Goal: Navigation & Orientation: Find specific page/section

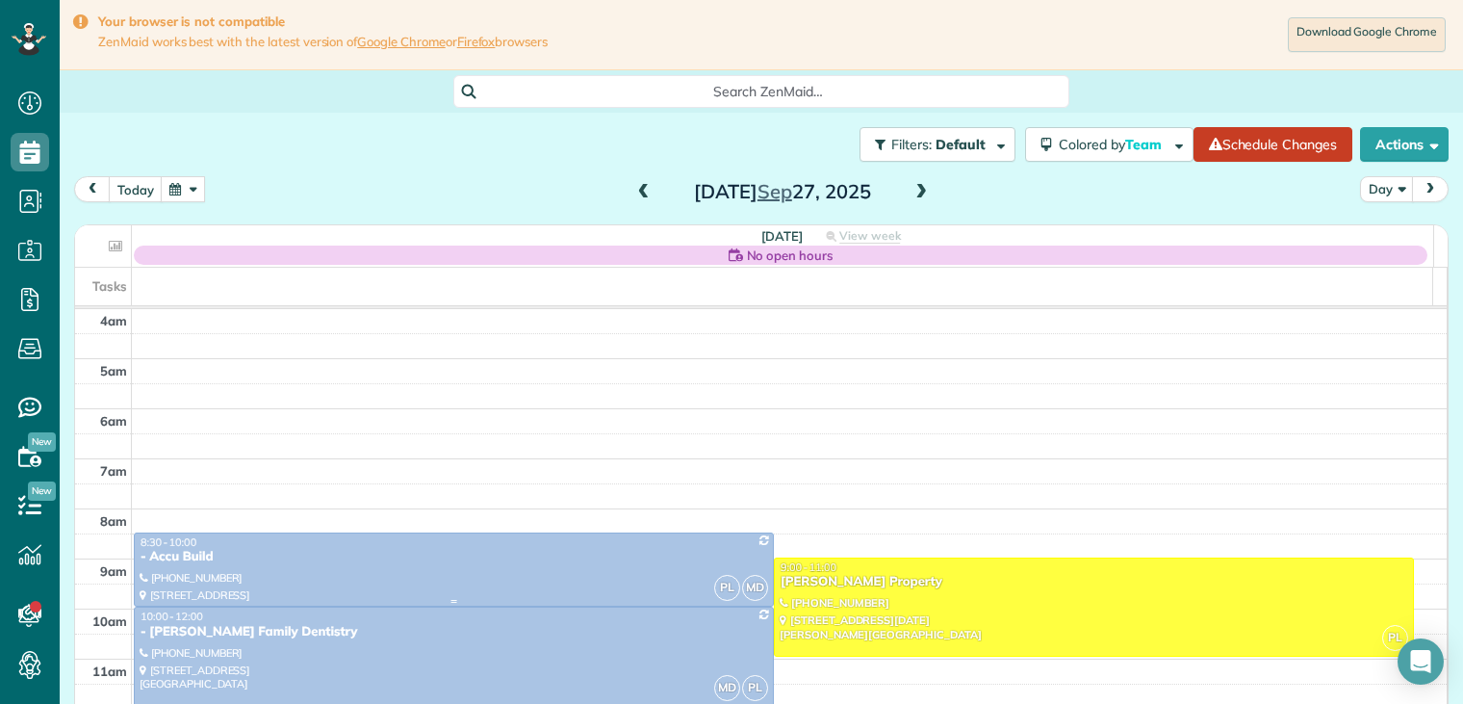
scroll to position [150, 0]
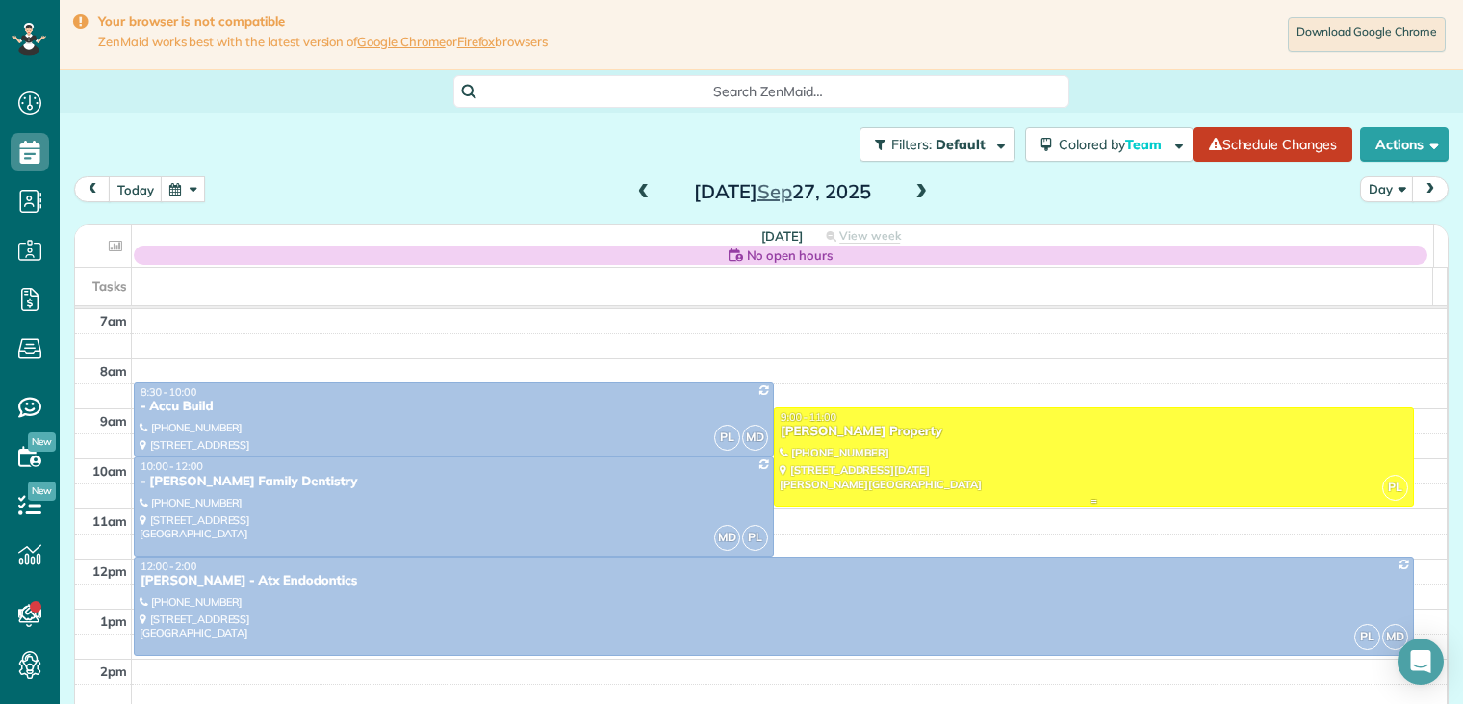
click at [853, 456] on div at bounding box center [1094, 456] width 638 height 97
click at [0, 0] on div at bounding box center [0, 0] width 0 height 0
click at [192, 190] on button "button" at bounding box center [183, 189] width 44 height 26
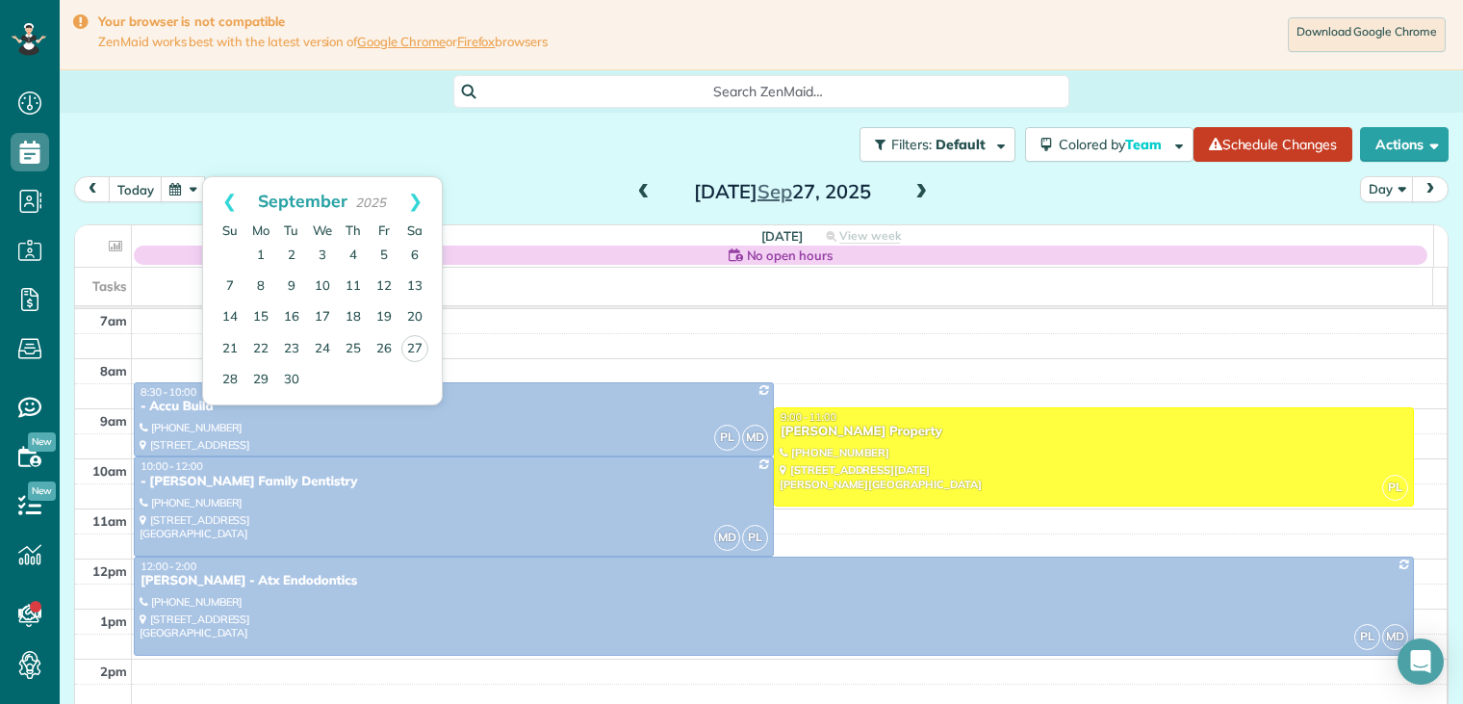
click at [912, 193] on span at bounding box center [921, 192] width 21 height 17
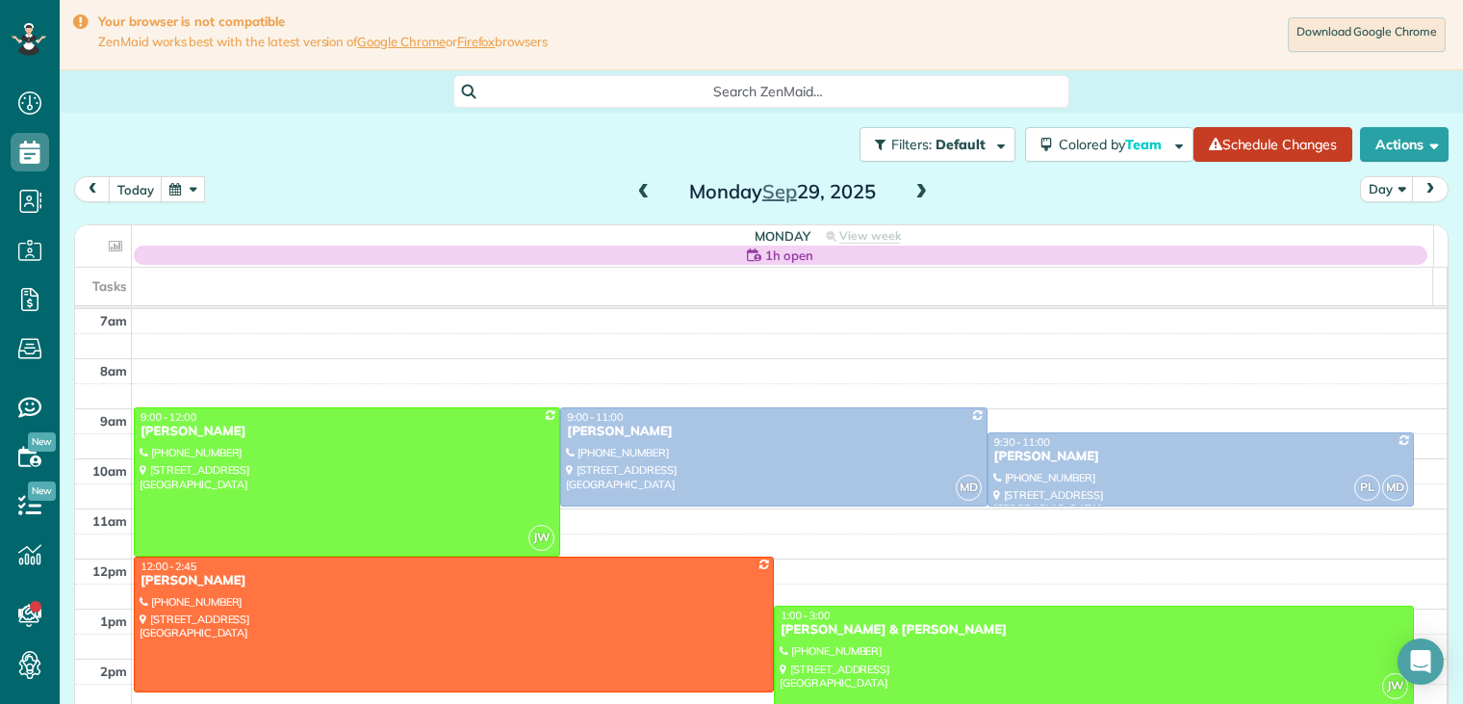
click at [637, 191] on span at bounding box center [643, 192] width 21 height 17
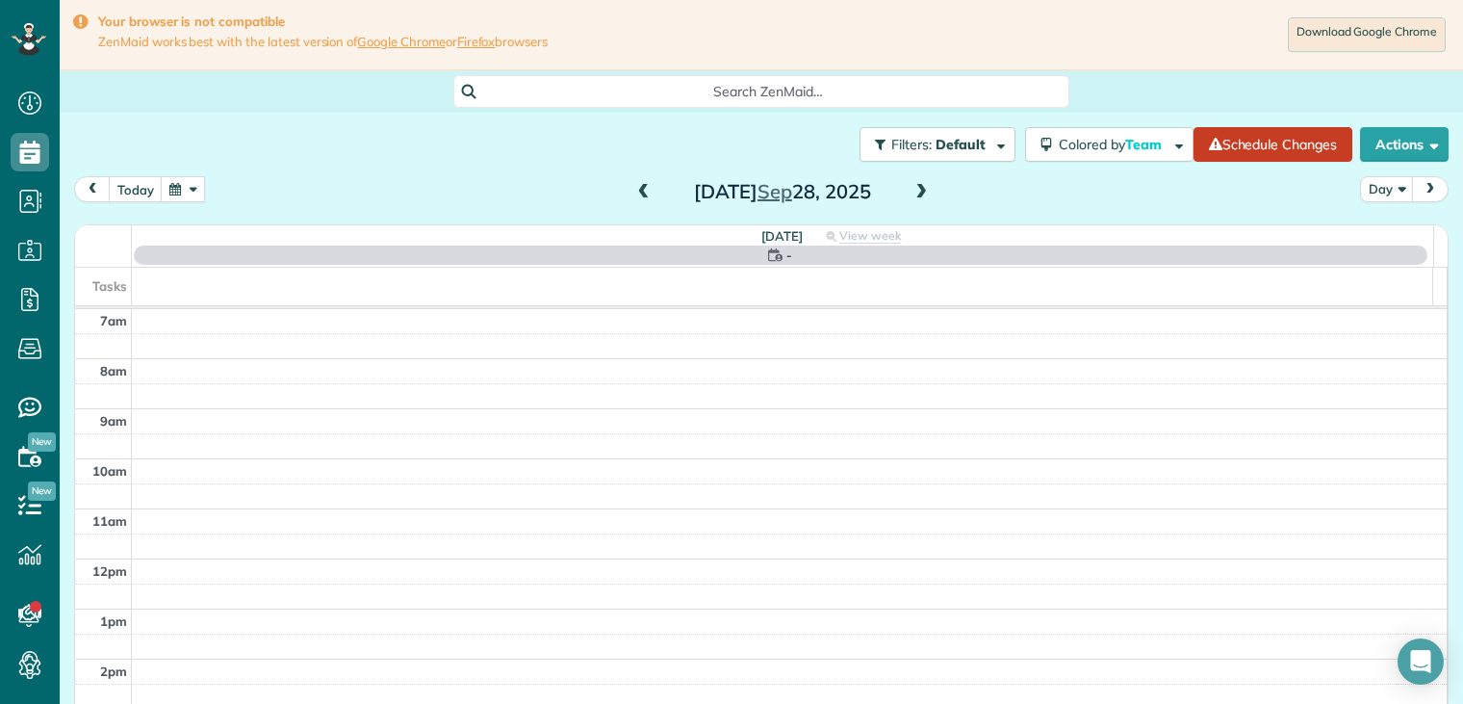
click at [637, 191] on span at bounding box center [643, 192] width 21 height 17
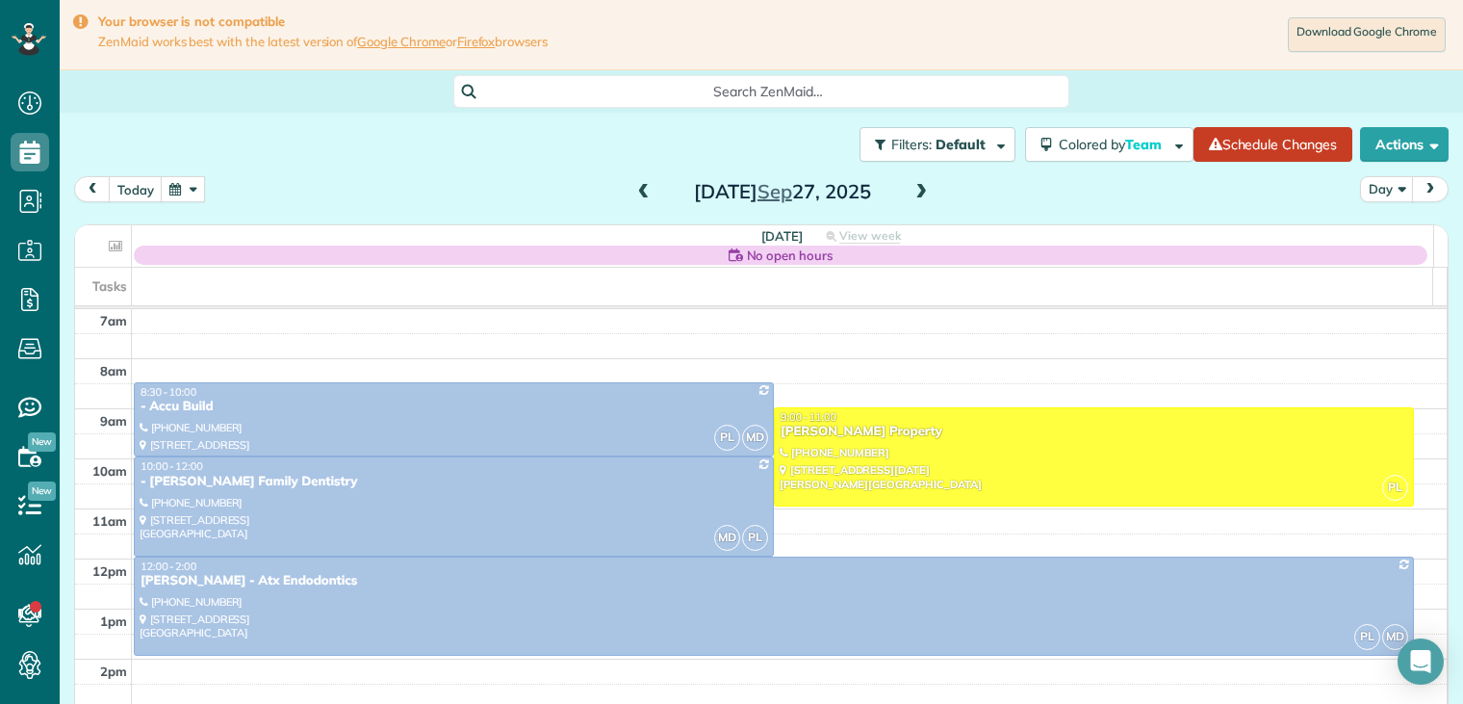
click at [912, 195] on span at bounding box center [921, 192] width 21 height 17
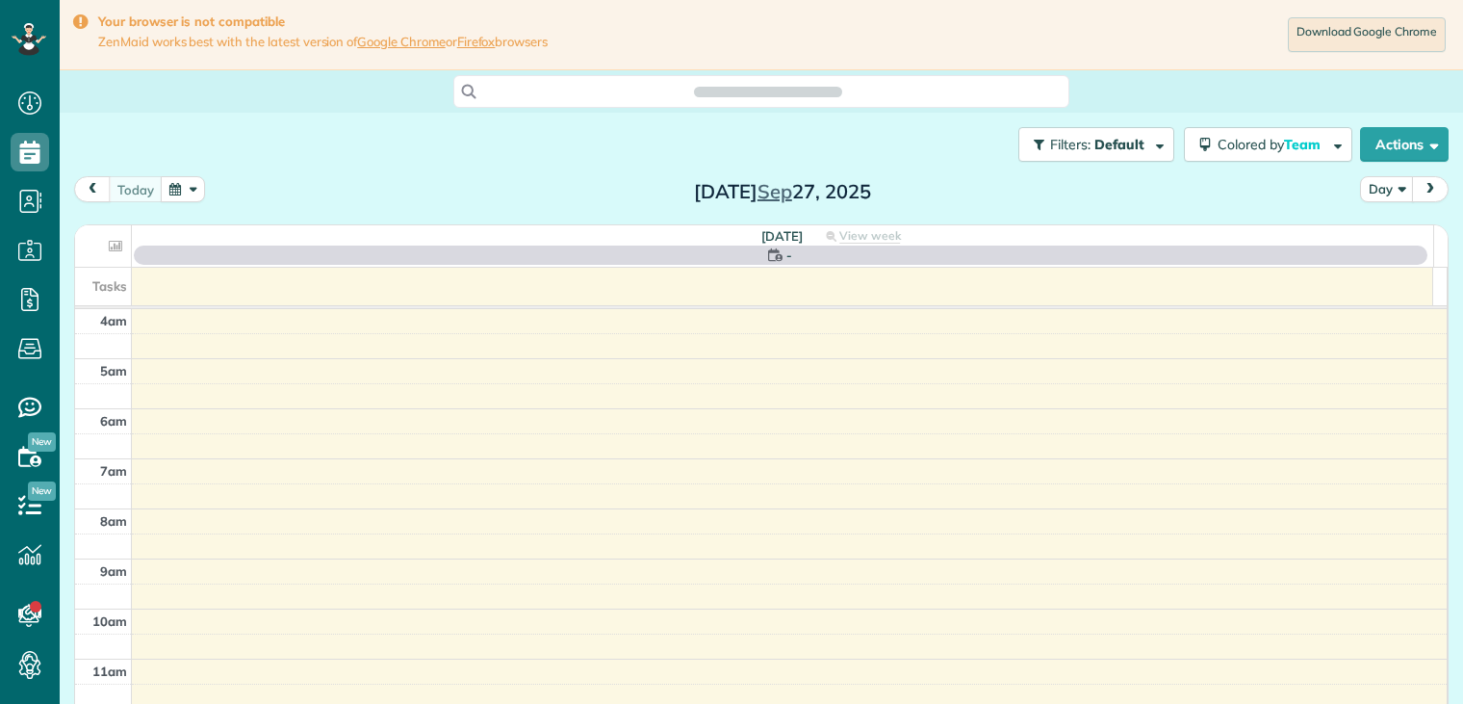
scroll to position [150, 0]
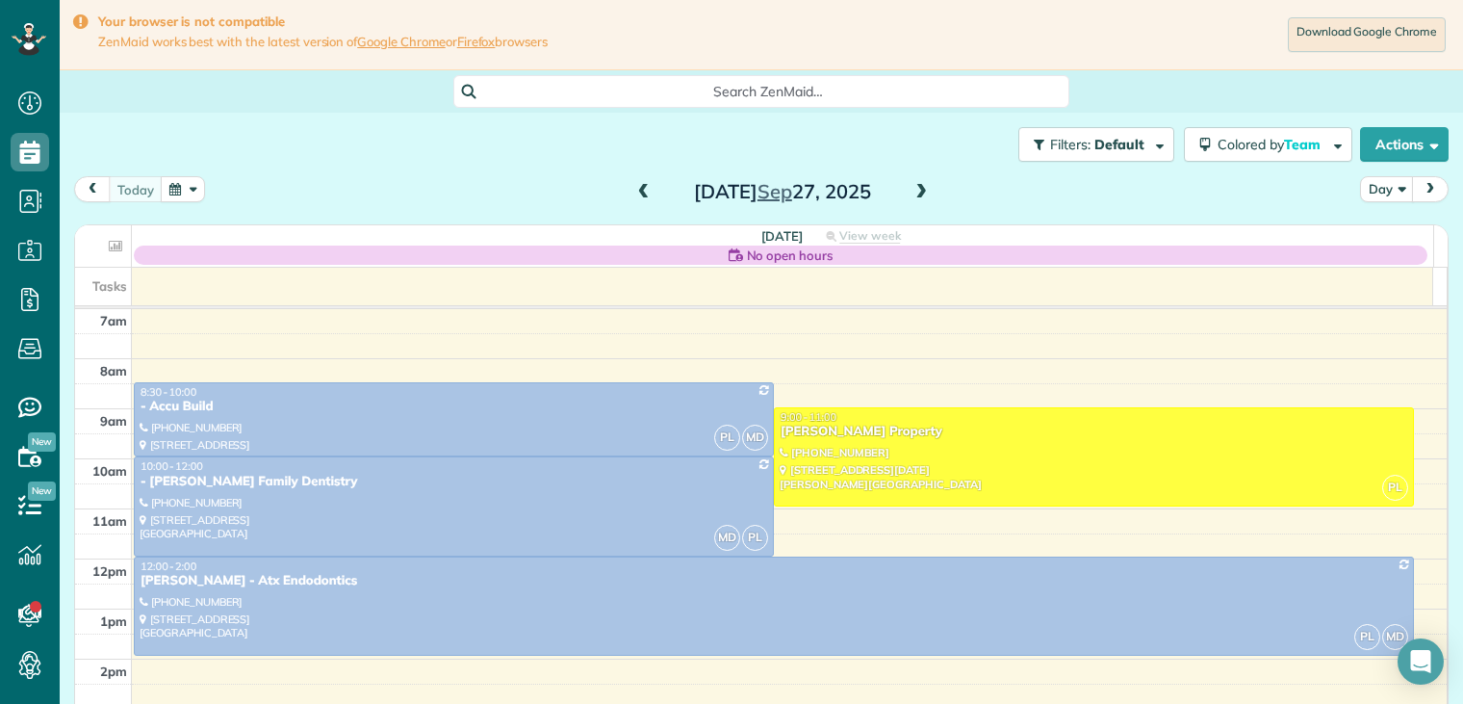
click at [918, 188] on span at bounding box center [921, 192] width 21 height 17
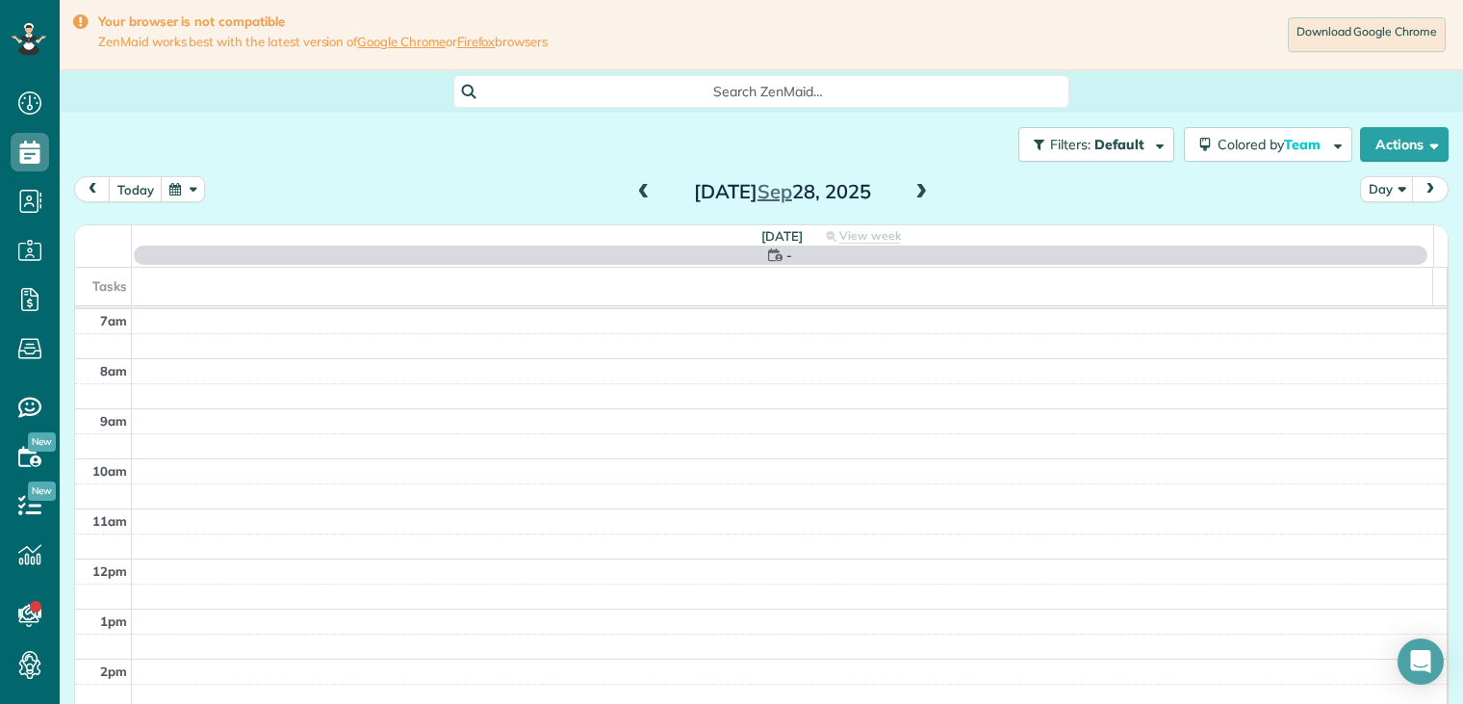
click at [918, 188] on span at bounding box center [921, 192] width 21 height 17
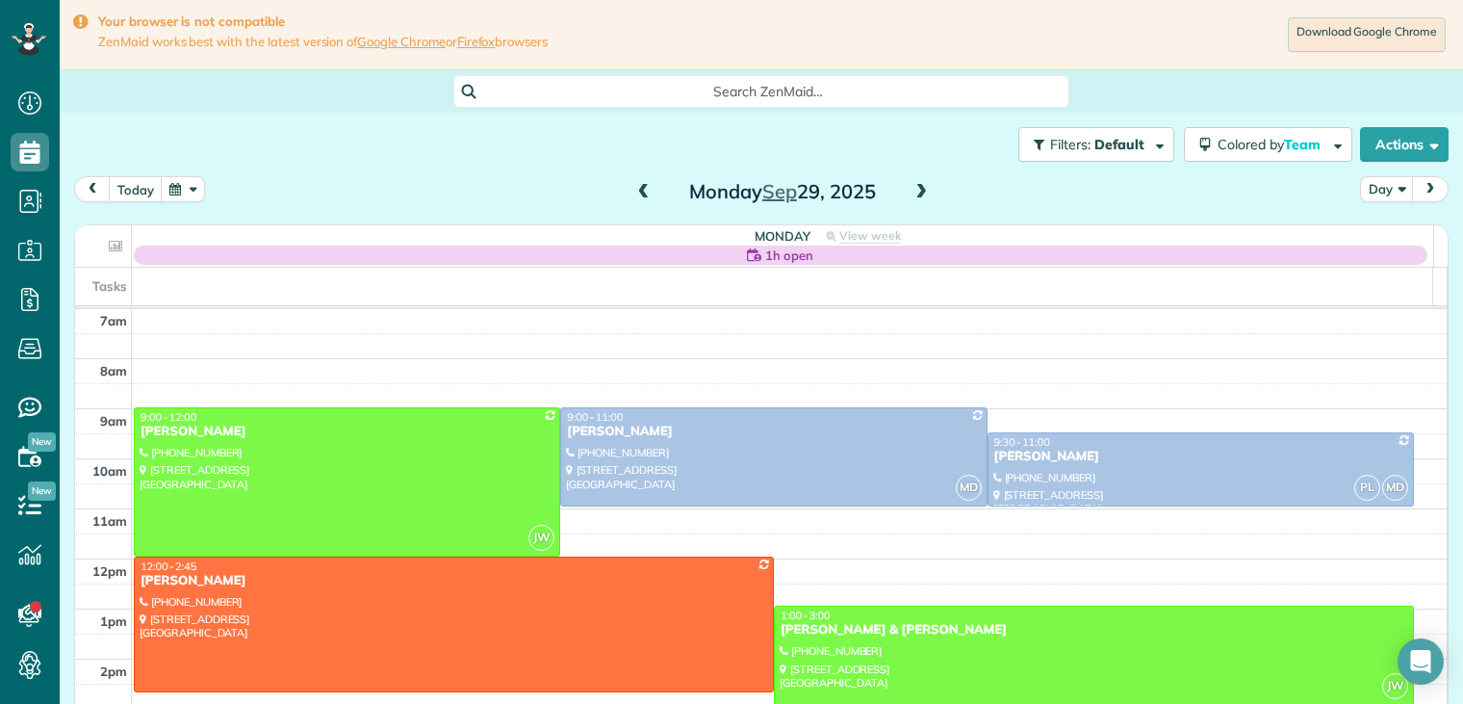
click at [912, 191] on span at bounding box center [921, 192] width 21 height 17
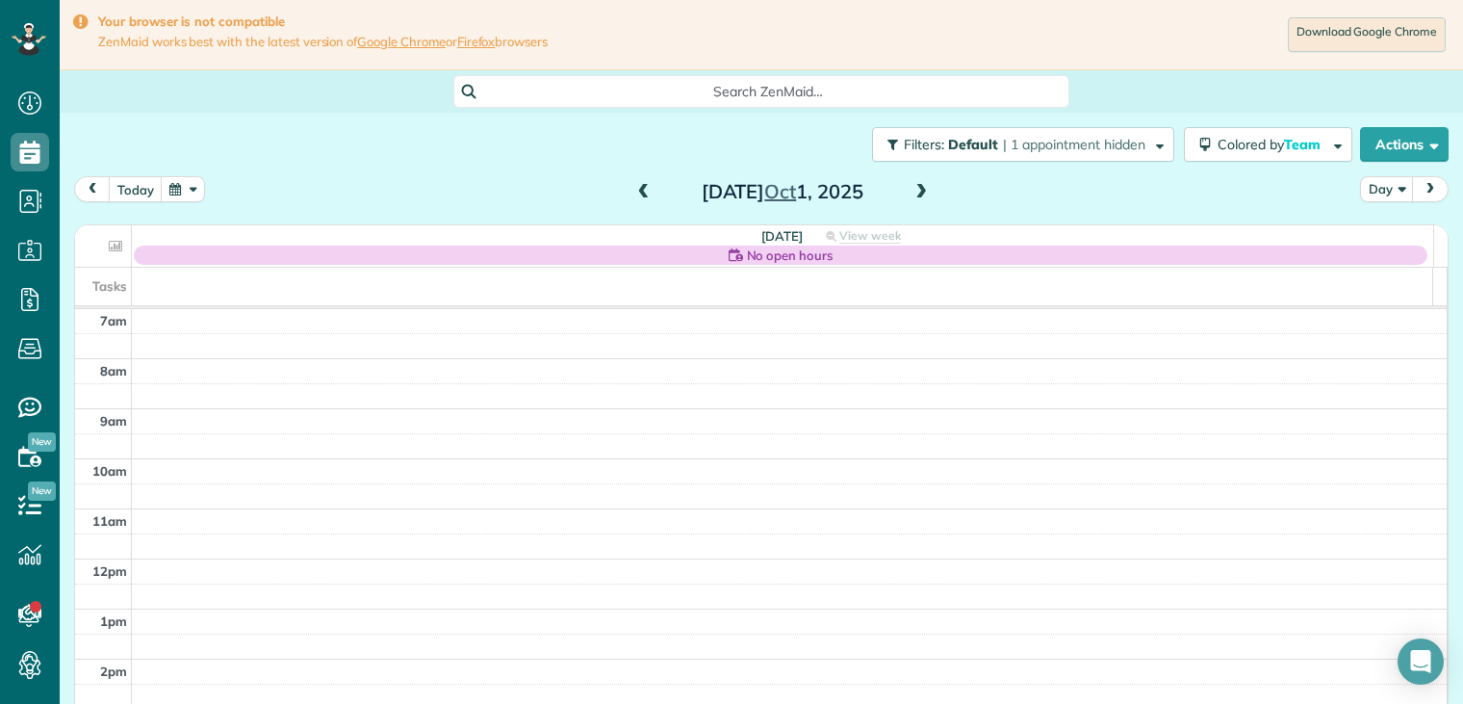
click at [639, 191] on span at bounding box center [643, 192] width 21 height 17
click at [131, 192] on button "today" at bounding box center [136, 189] width 54 height 26
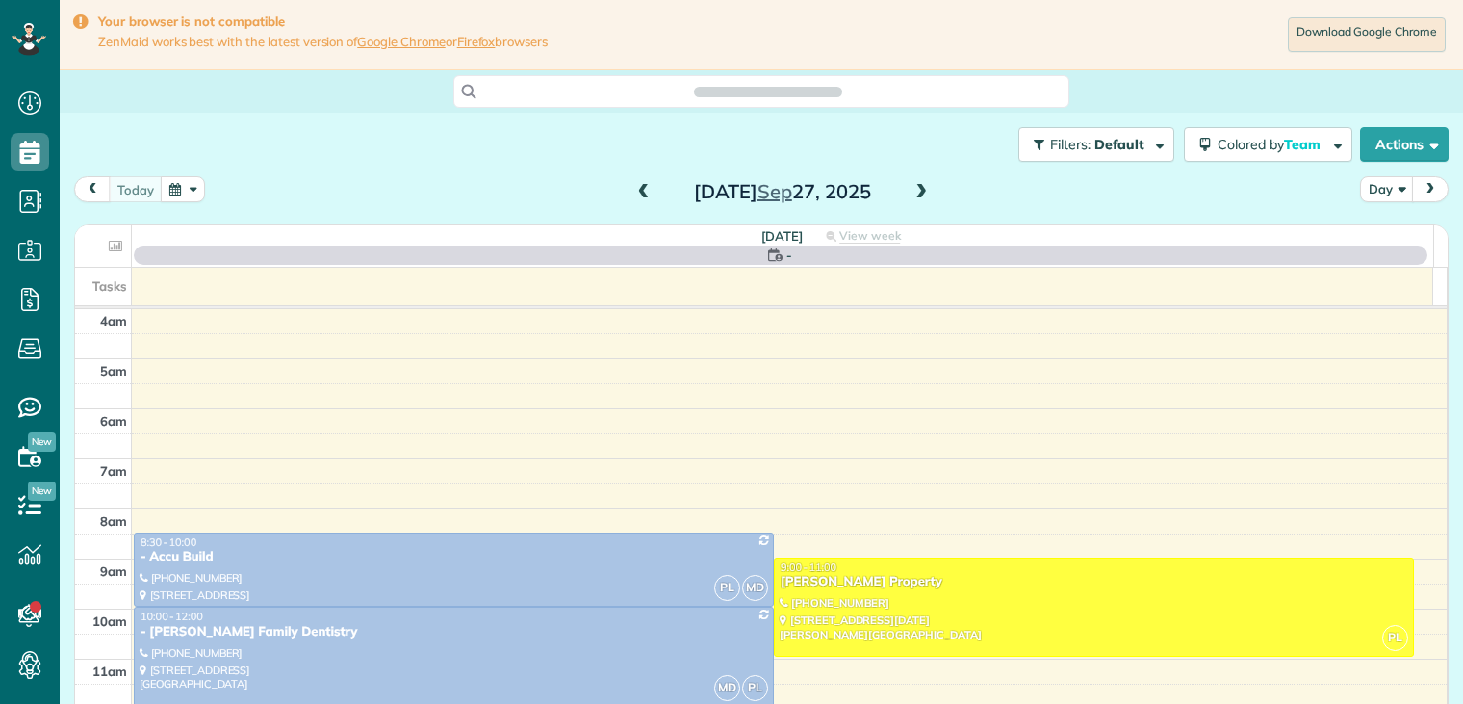
scroll to position [150, 0]
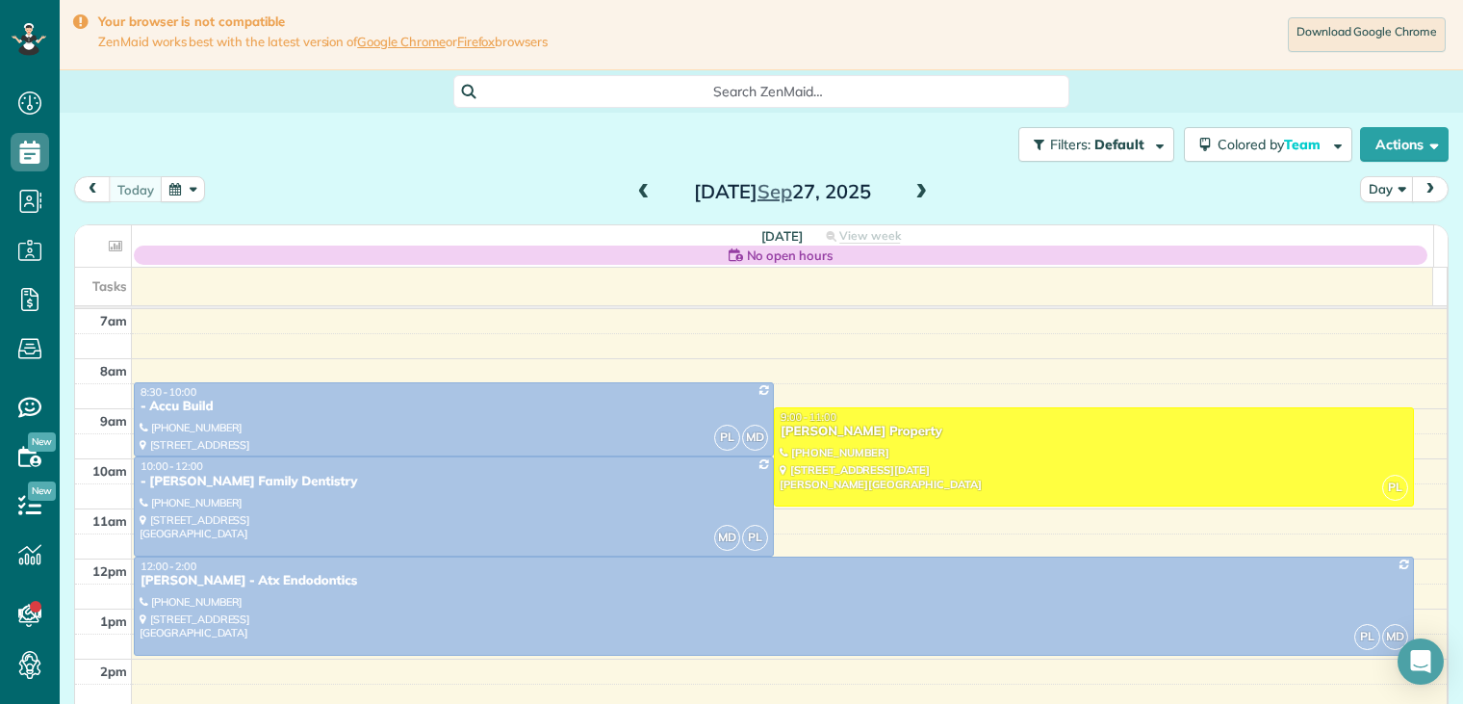
click at [912, 192] on span at bounding box center [921, 192] width 21 height 17
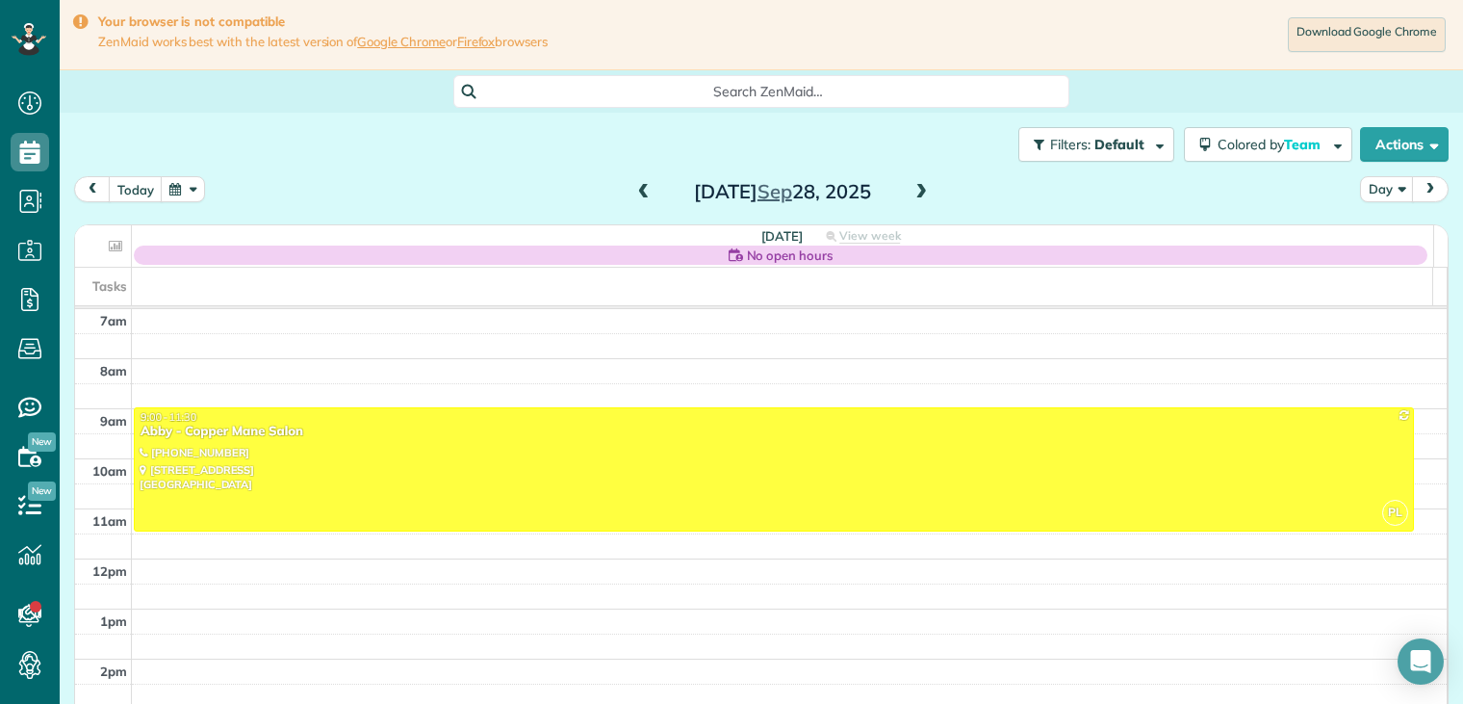
click at [912, 192] on span at bounding box center [921, 192] width 21 height 17
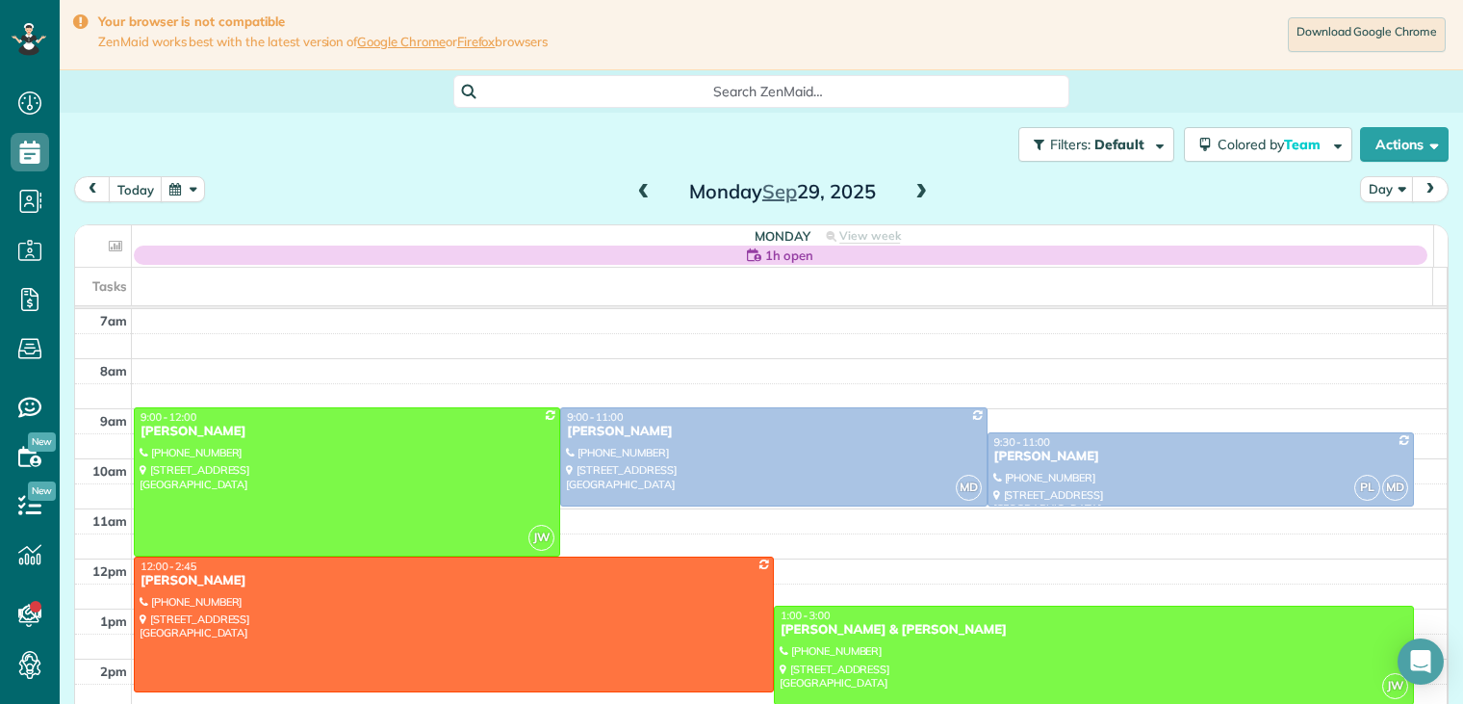
click at [922, 186] on span at bounding box center [921, 192] width 21 height 17
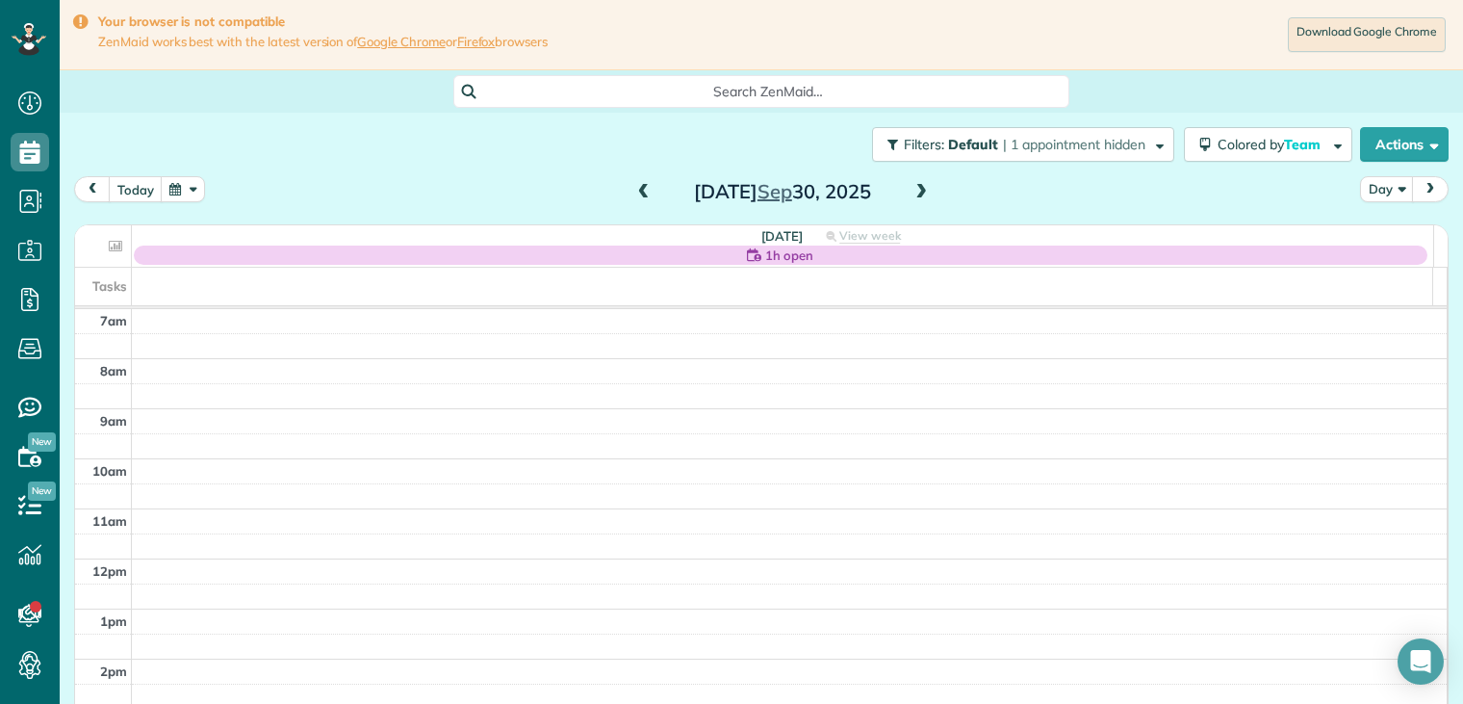
click at [917, 190] on span at bounding box center [921, 192] width 21 height 17
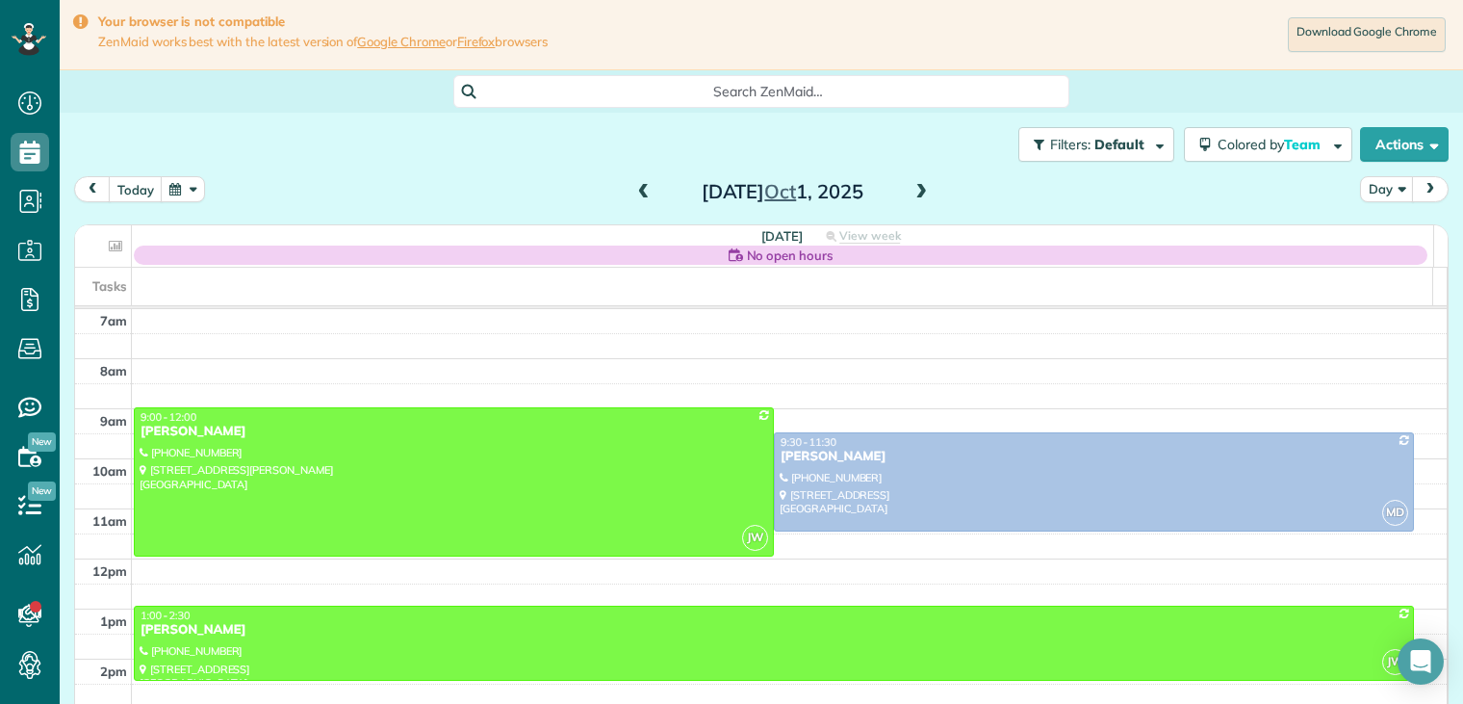
click at [916, 194] on span at bounding box center [921, 192] width 21 height 17
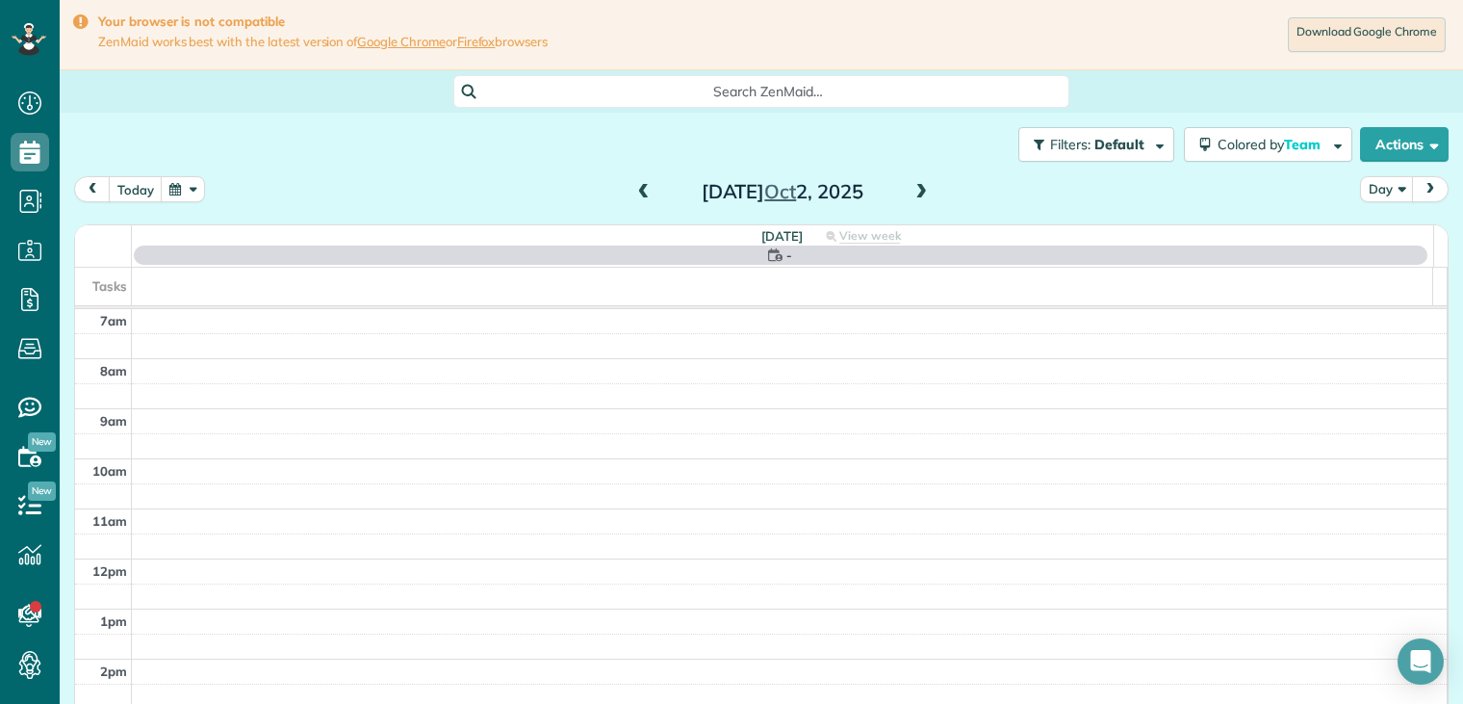
click at [916, 194] on span at bounding box center [921, 192] width 21 height 17
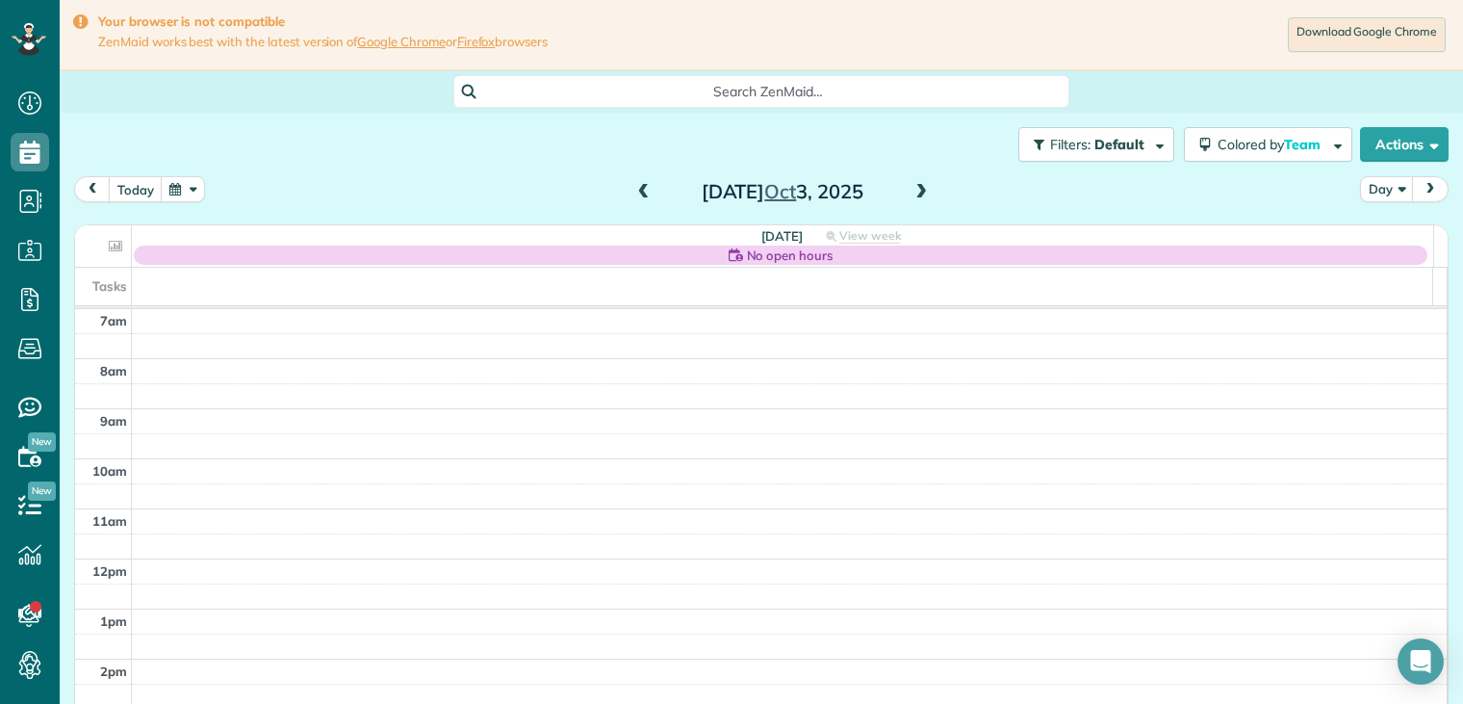
click at [633, 195] on span at bounding box center [643, 192] width 21 height 17
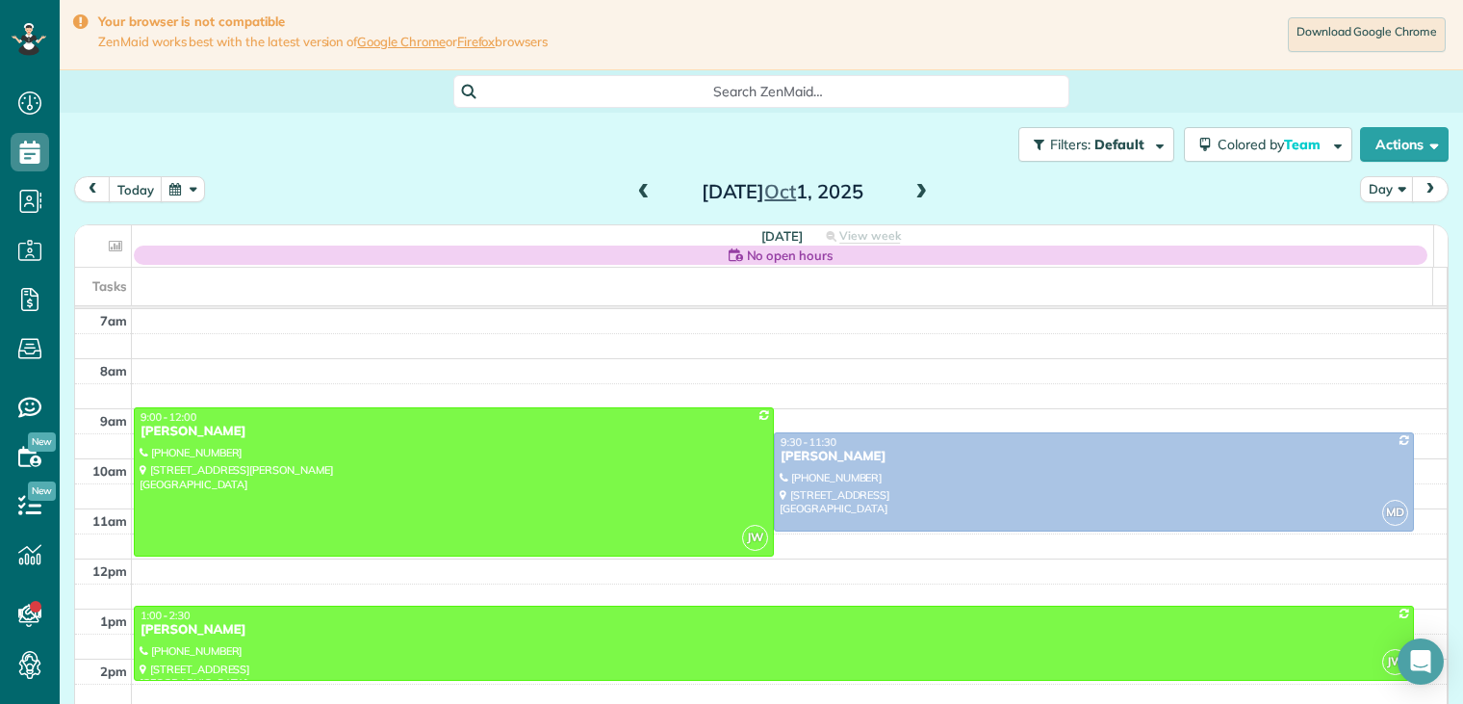
click at [919, 192] on span at bounding box center [921, 192] width 21 height 17
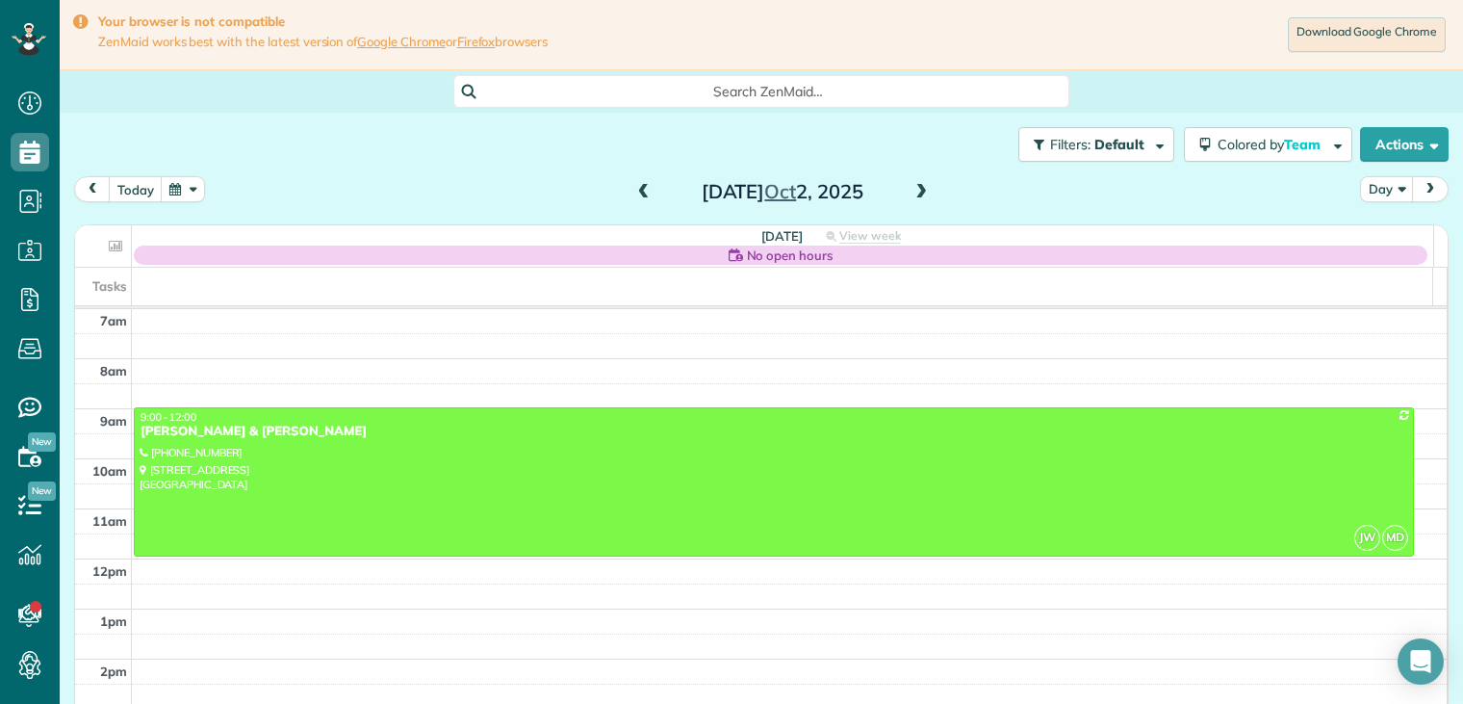
click at [916, 190] on span at bounding box center [921, 192] width 21 height 17
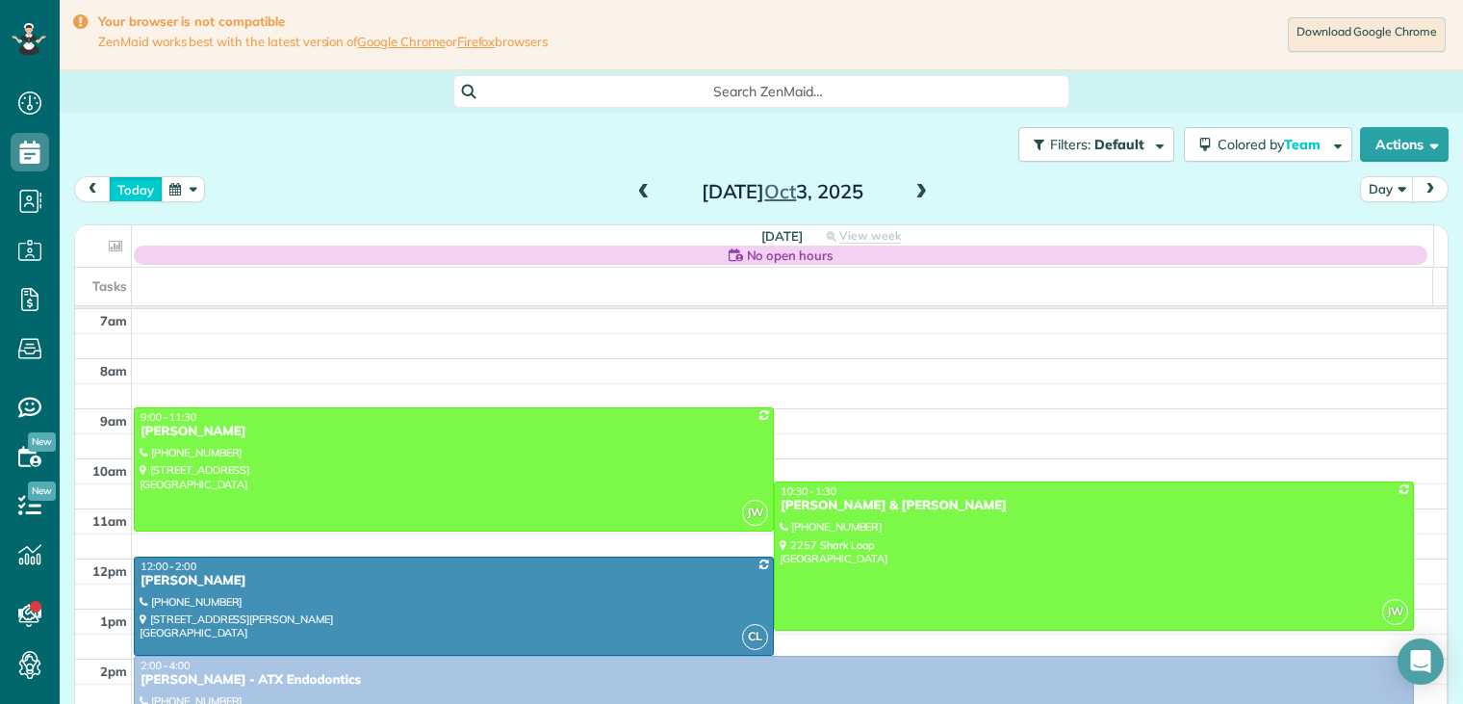
click at [146, 185] on button "today" at bounding box center [136, 189] width 54 height 26
